Goal: Communication & Community: Ask a question

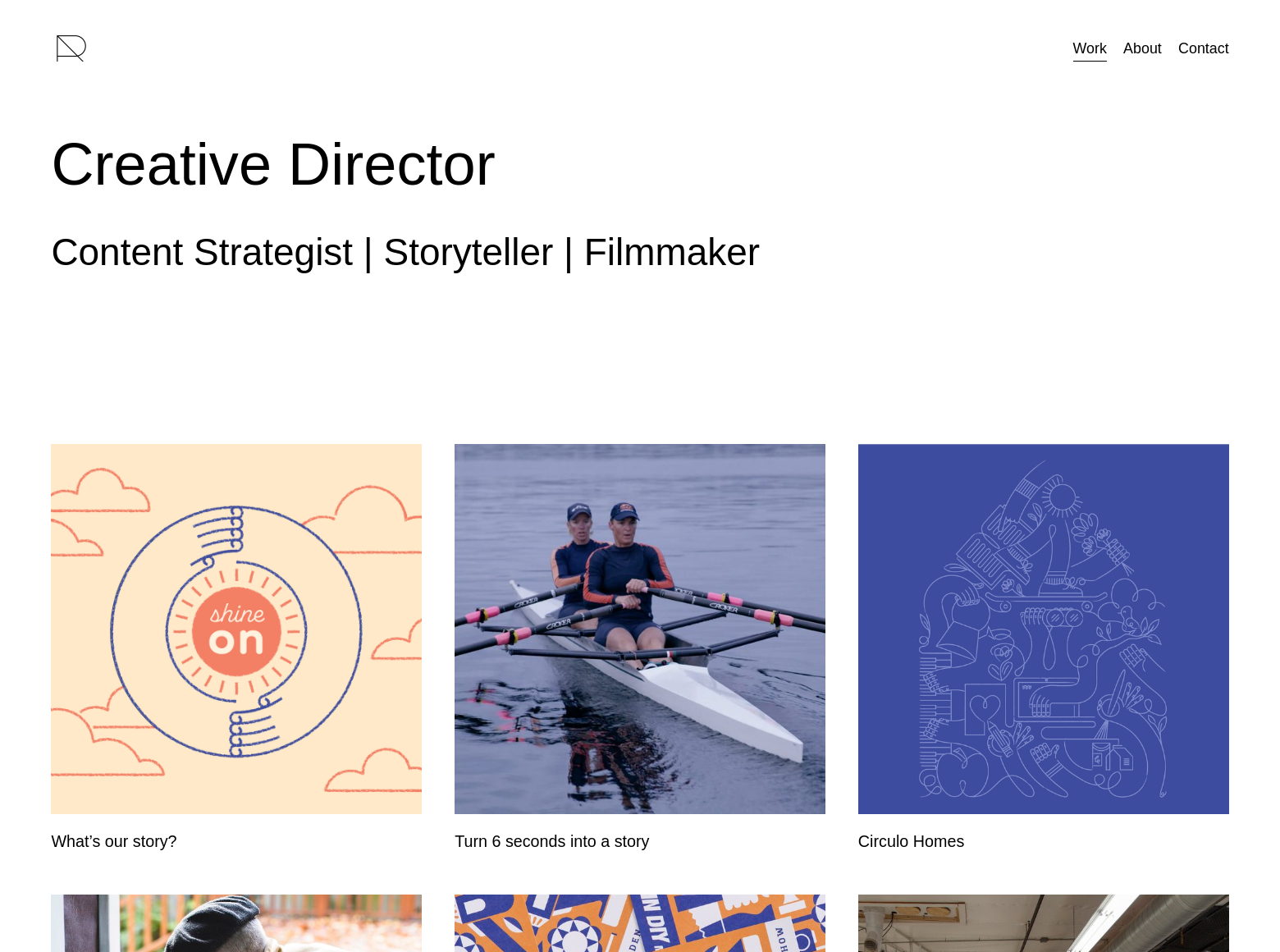
scroll to position [1168, 0]
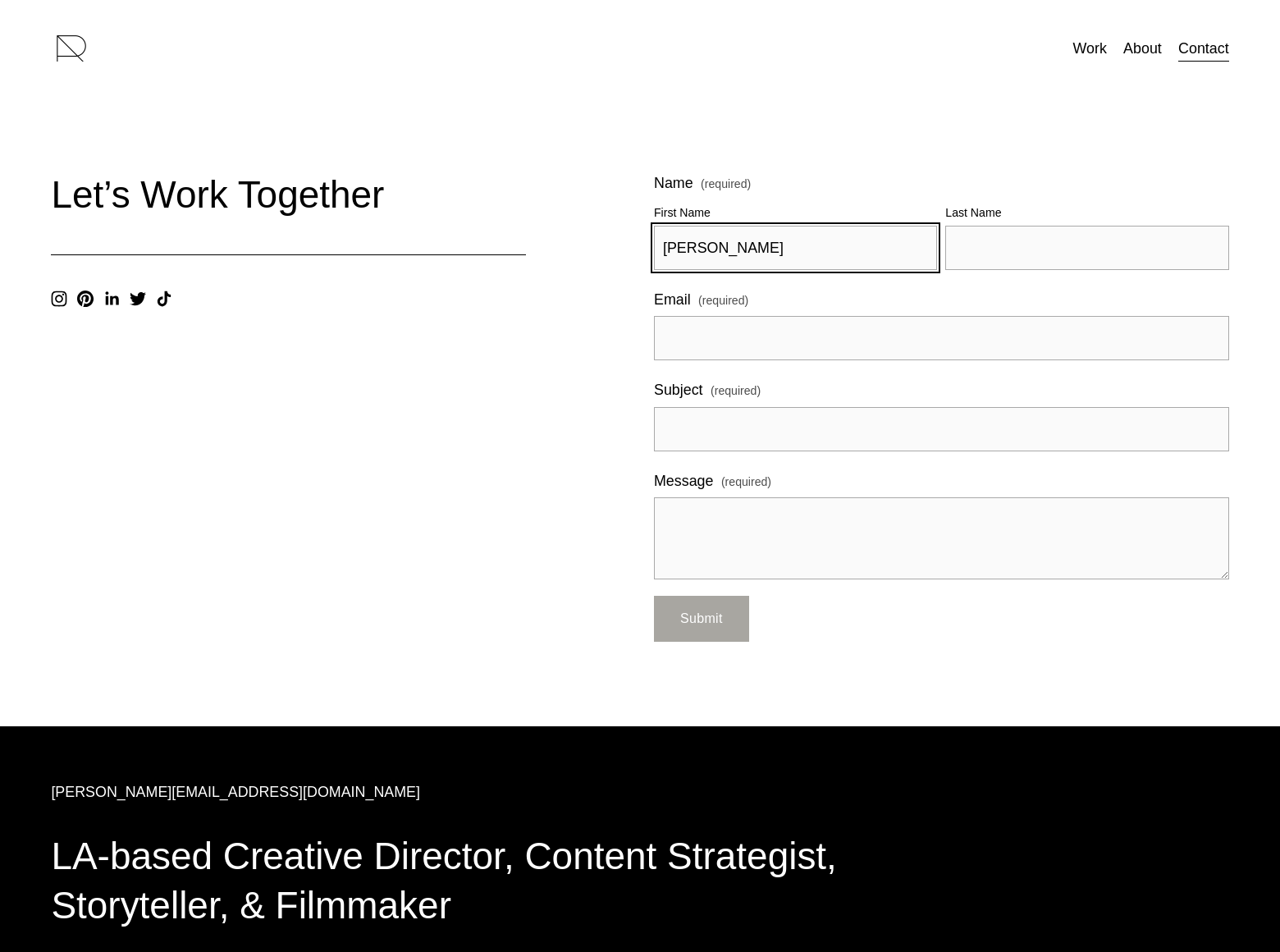
type input "[PERSON_NAME]"
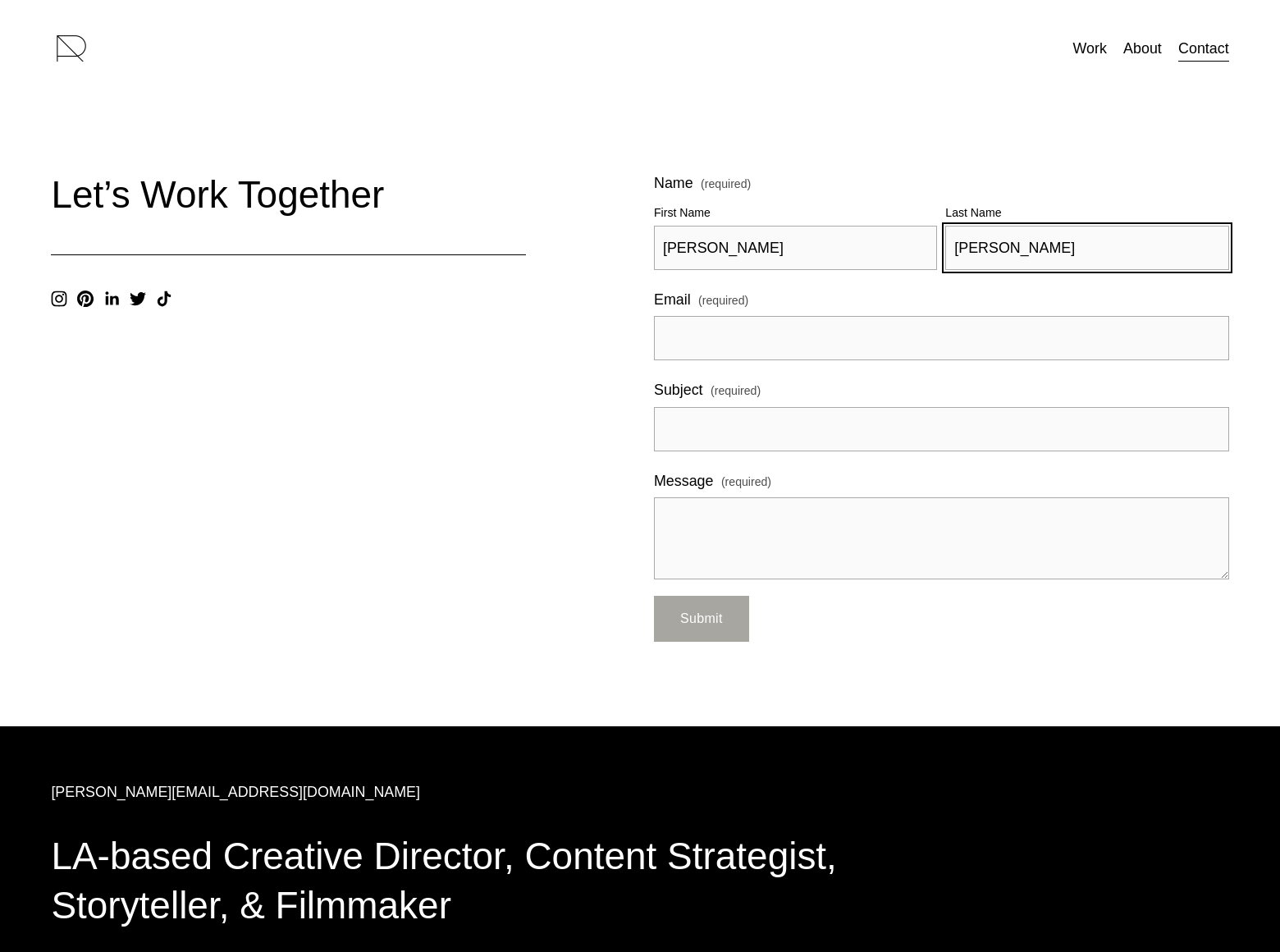
type input "[PERSON_NAME]"
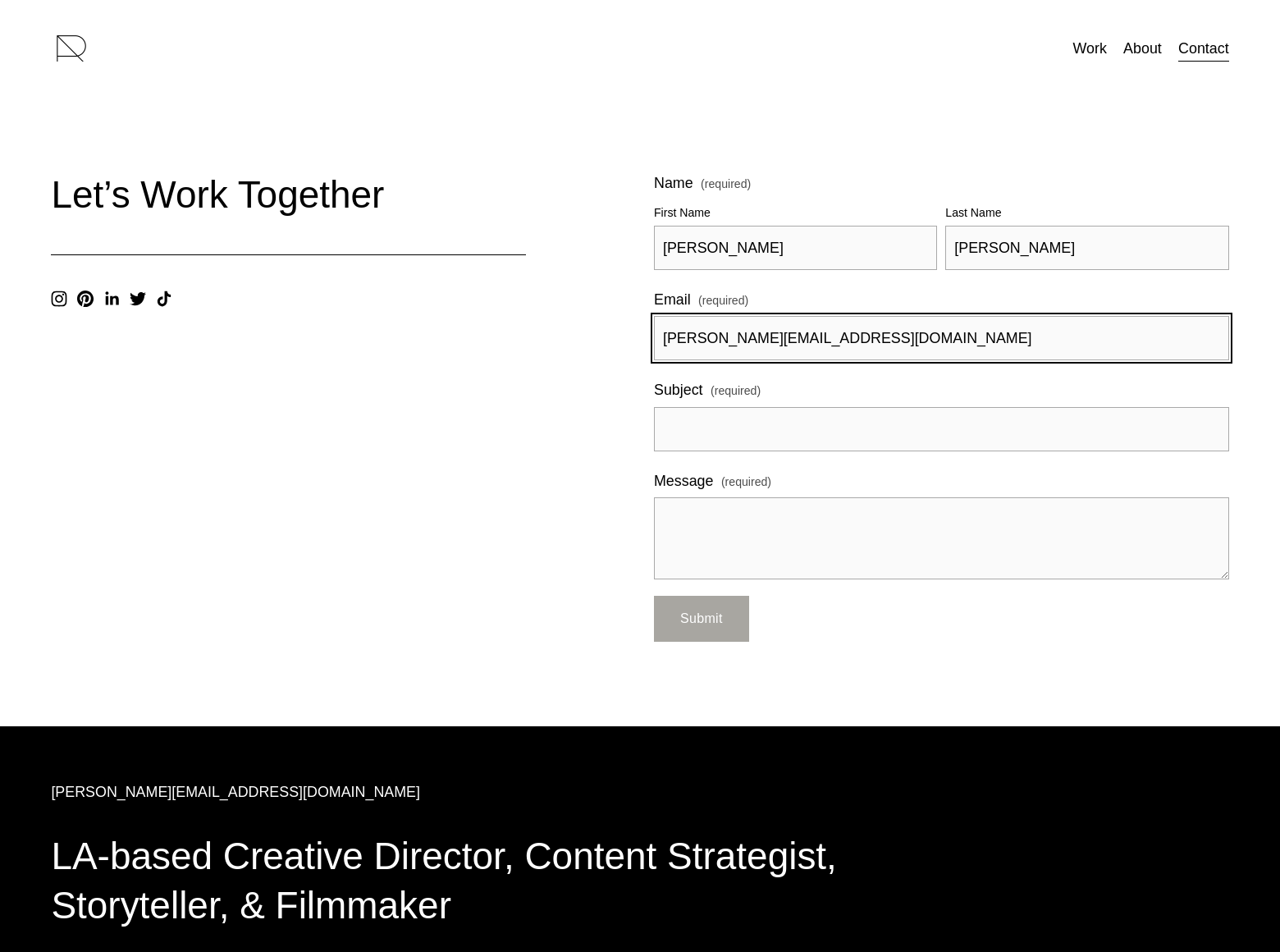
type input "[PERSON_NAME][EMAIL_ADDRESS][DOMAIN_NAME]"
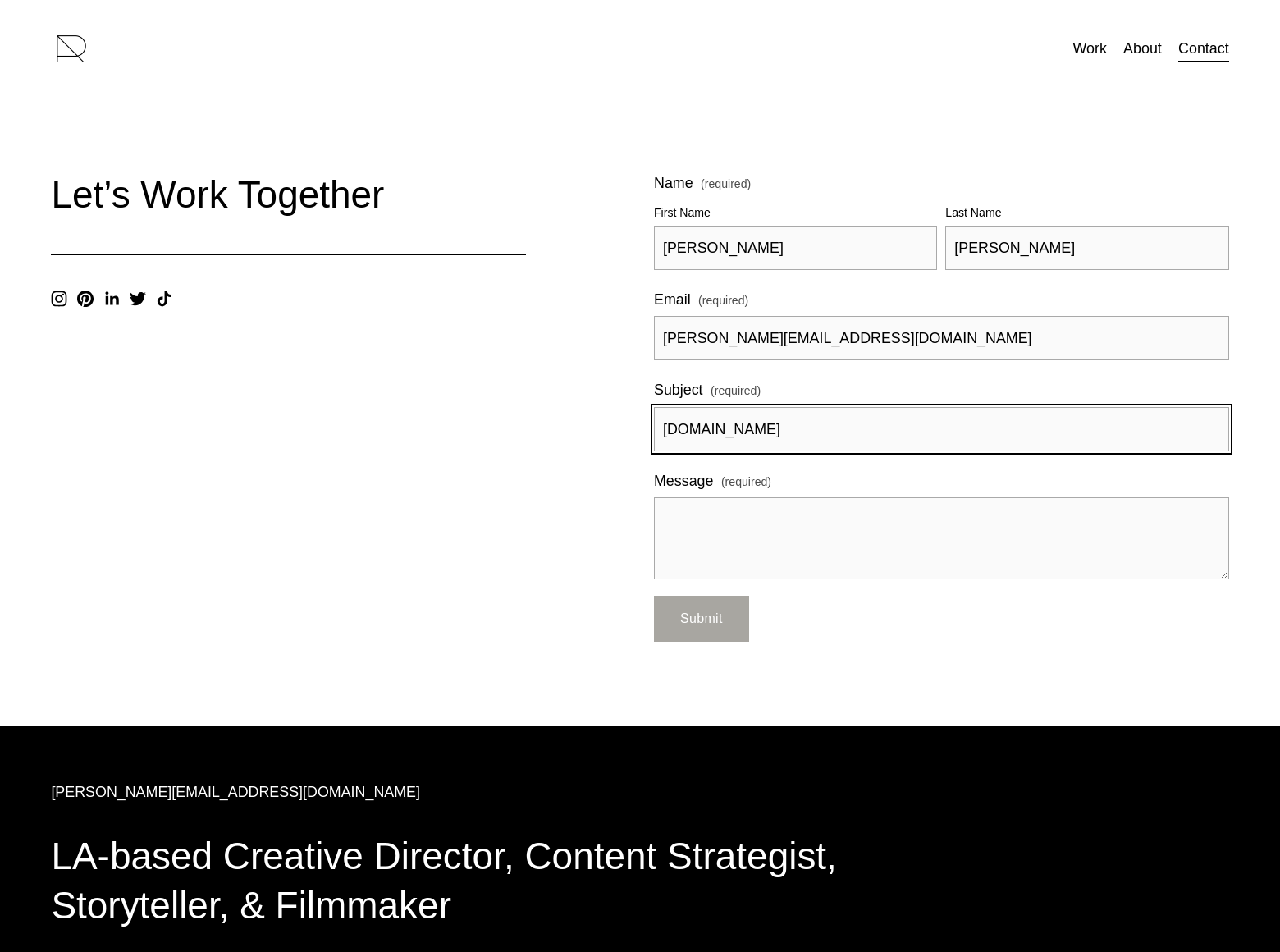
type input "[DOMAIN_NAME]"
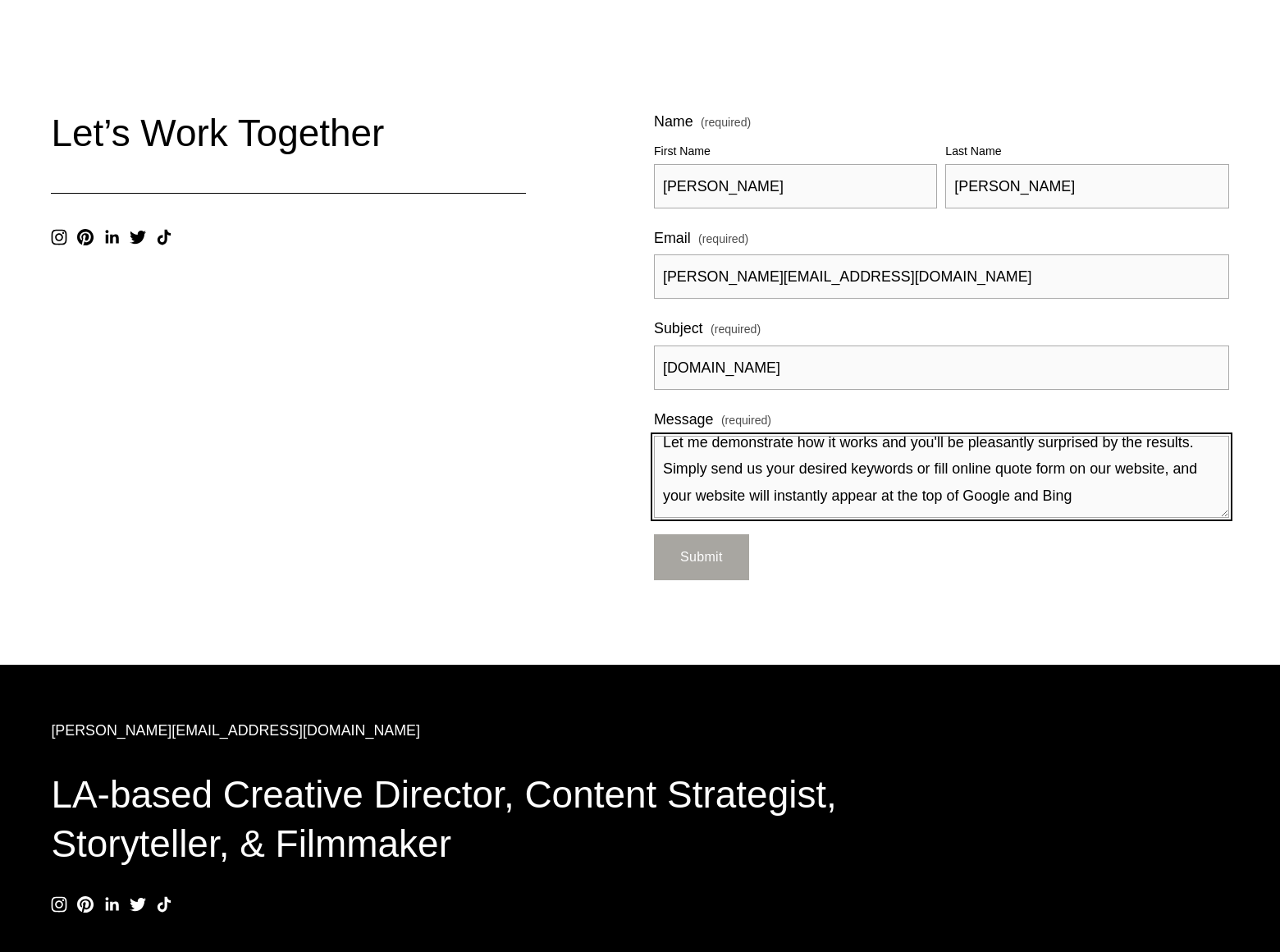
scroll to position [107, 0]
type textarea "I am not offering SEO or Pay Per Click Advertising services. This is something …"
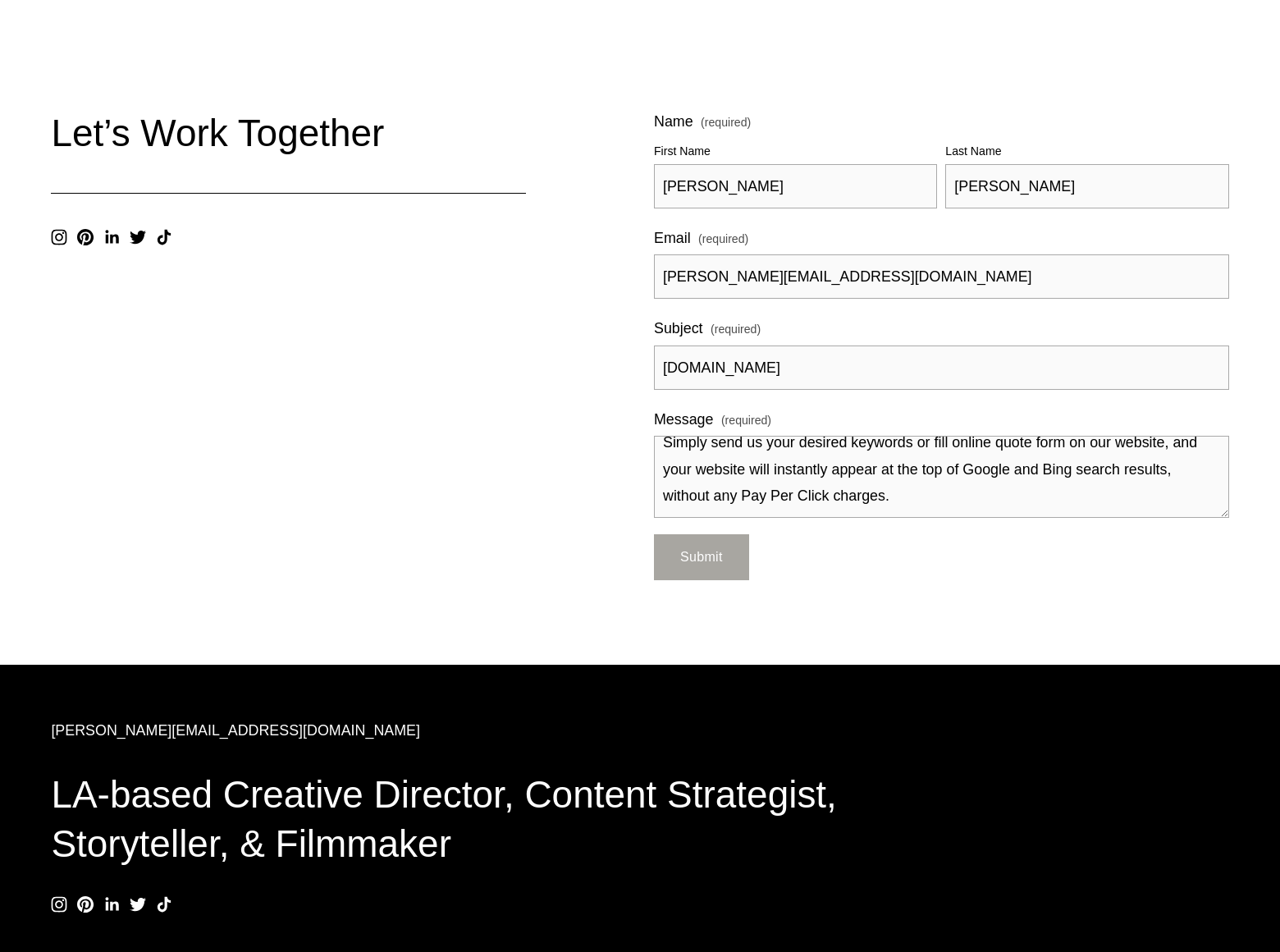
click at [705, 557] on span "Submit" at bounding box center [702, 556] width 43 height 14
